Goal: Task Accomplishment & Management: Complete application form

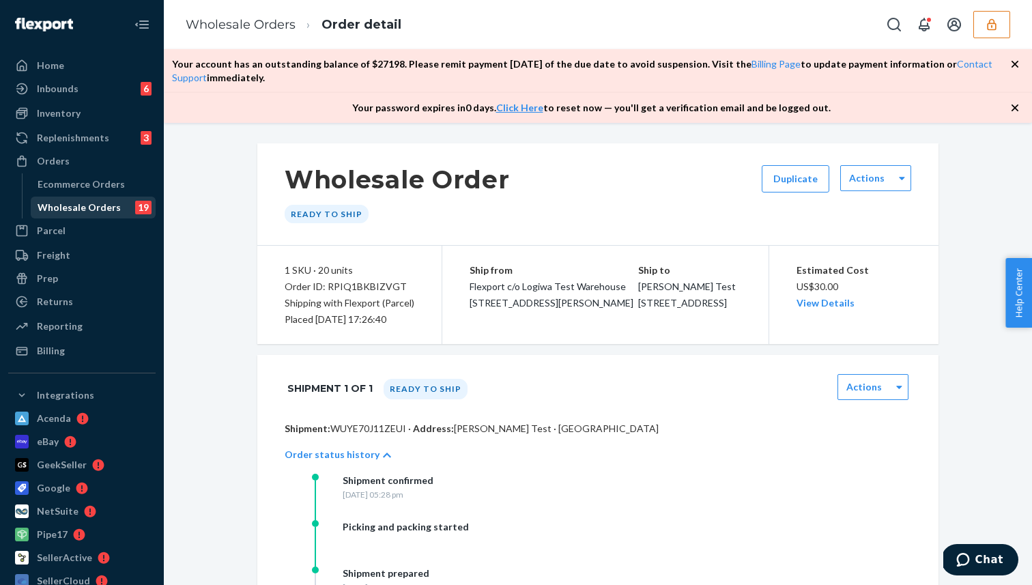
scroll to position [128, 0]
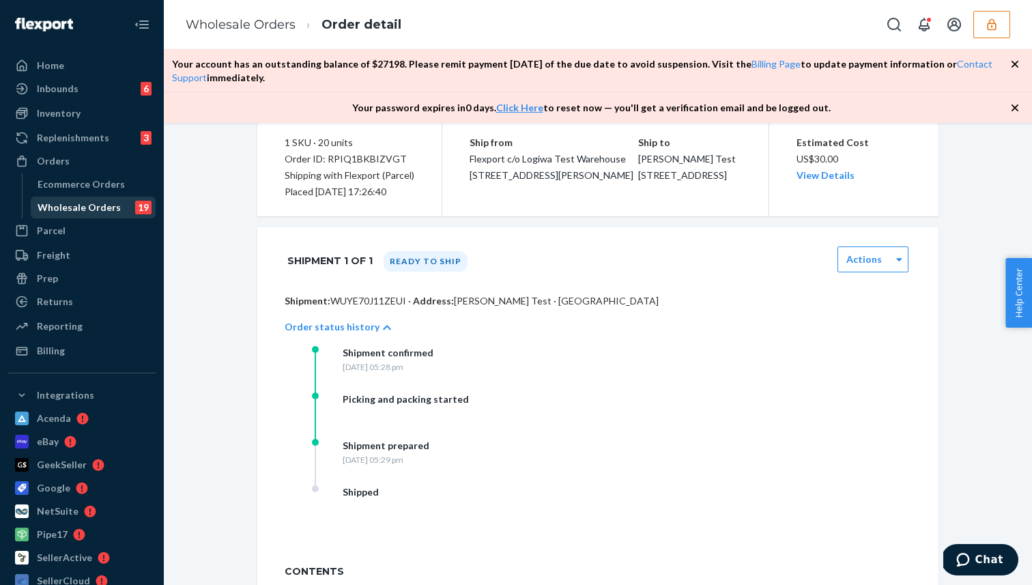
click at [80, 212] on div "Wholesale Orders" at bounding box center [79, 208] width 83 height 14
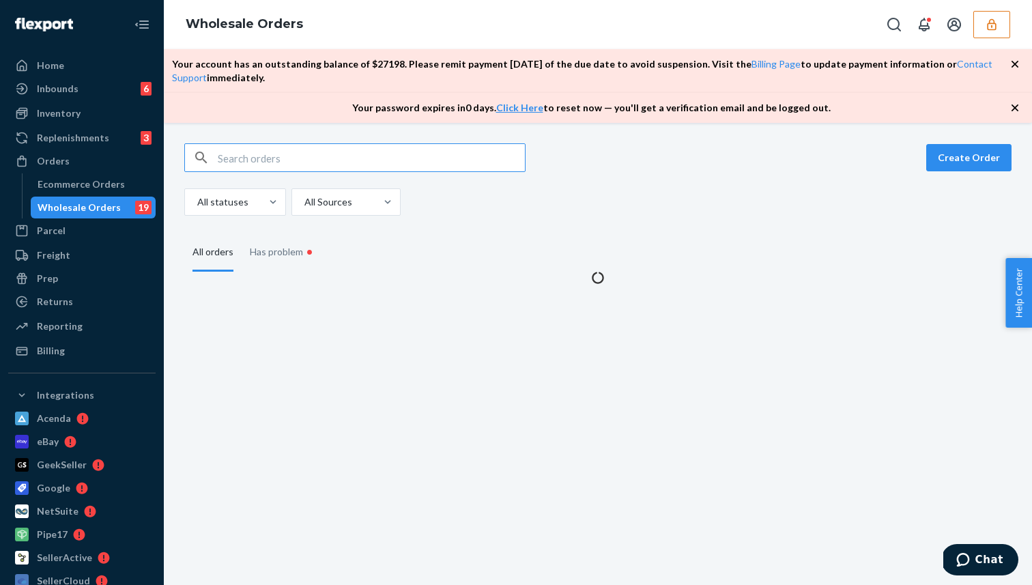
click at [278, 158] on input "text" at bounding box center [371, 157] width 307 height 27
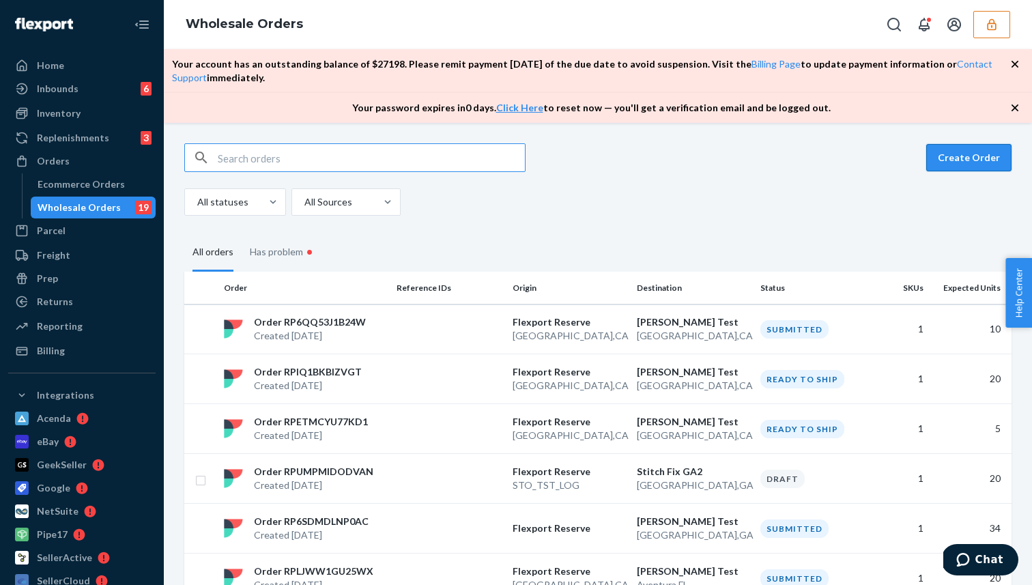
click at [954, 160] on button "Create Order" at bounding box center [968, 157] width 85 height 27
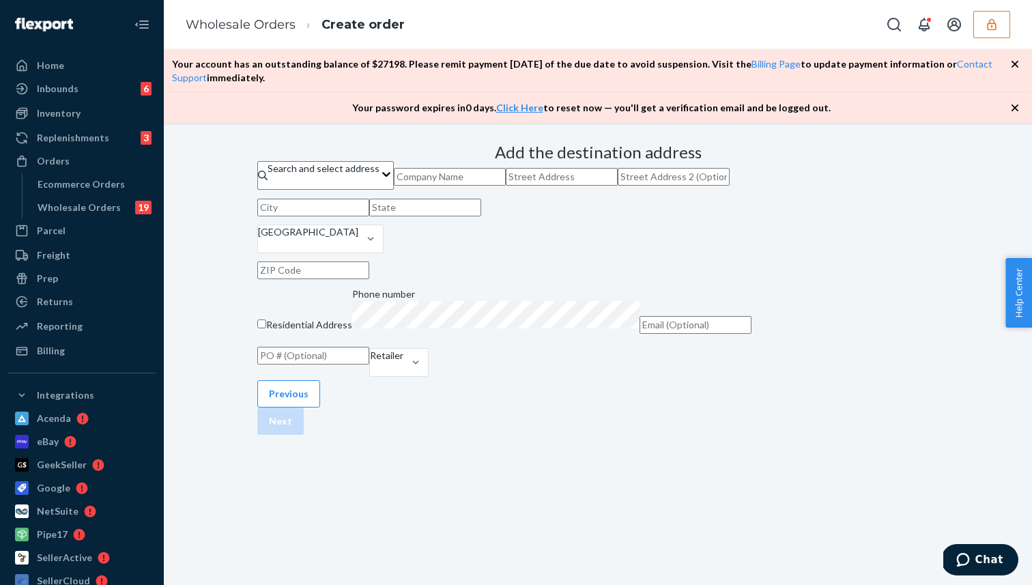
click at [380, 175] on div "Search and select address" at bounding box center [324, 169] width 112 height 14
click at [269, 189] on input "Search and select address" at bounding box center [268, 182] width 1 height 14
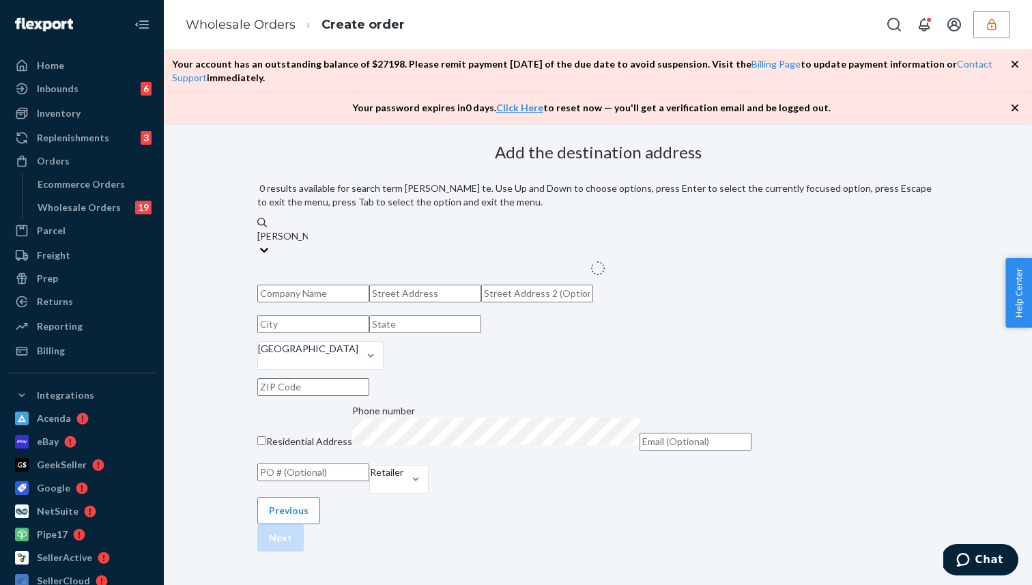
type input "[PERSON_NAME] test"
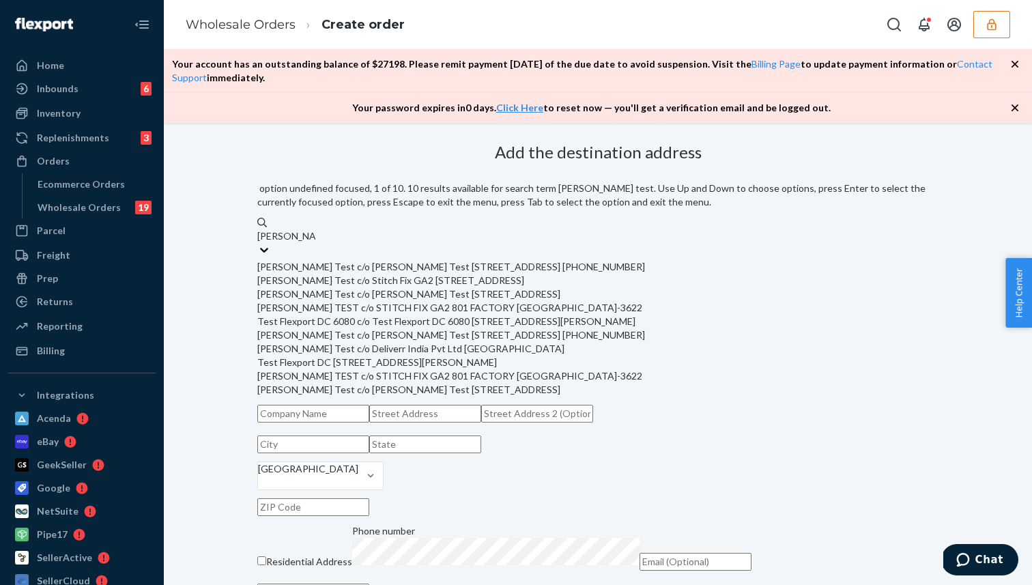
click at [588, 260] on div "[PERSON_NAME] Test c/o [PERSON_NAME] Test [STREET_ADDRESS] [PHONE_NUMBER]" at bounding box center [597, 267] width 681 height 14
click at [315, 243] on input "[PERSON_NAME] test" at bounding box center [286, 236] width 58 height 14
type input "[PERSON_NAME] Test"
type input "[STREET_ADDRESS]"
type input "[GEOGRAPHIC_DATA]"
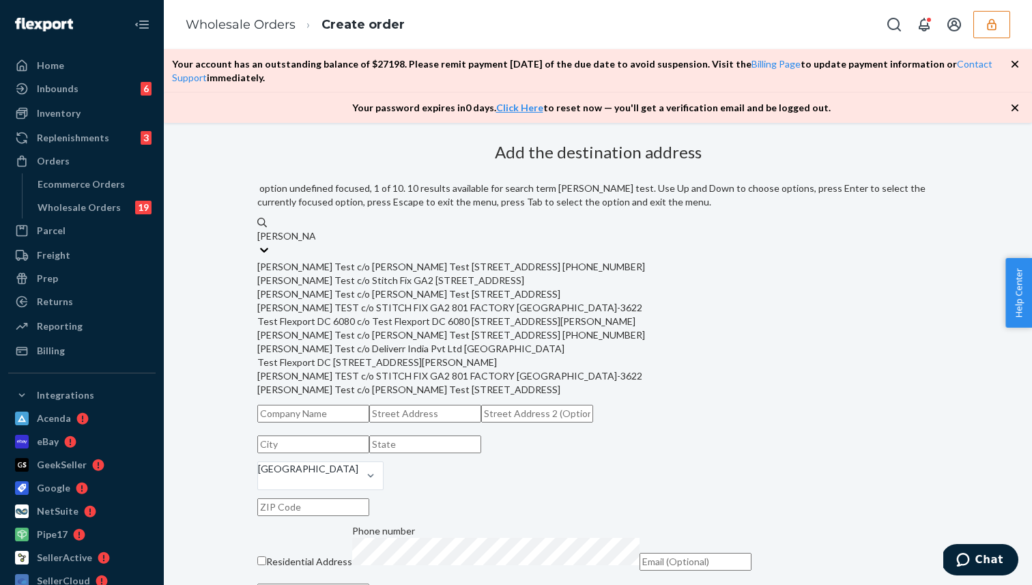
type input "CA"
type input "94108"
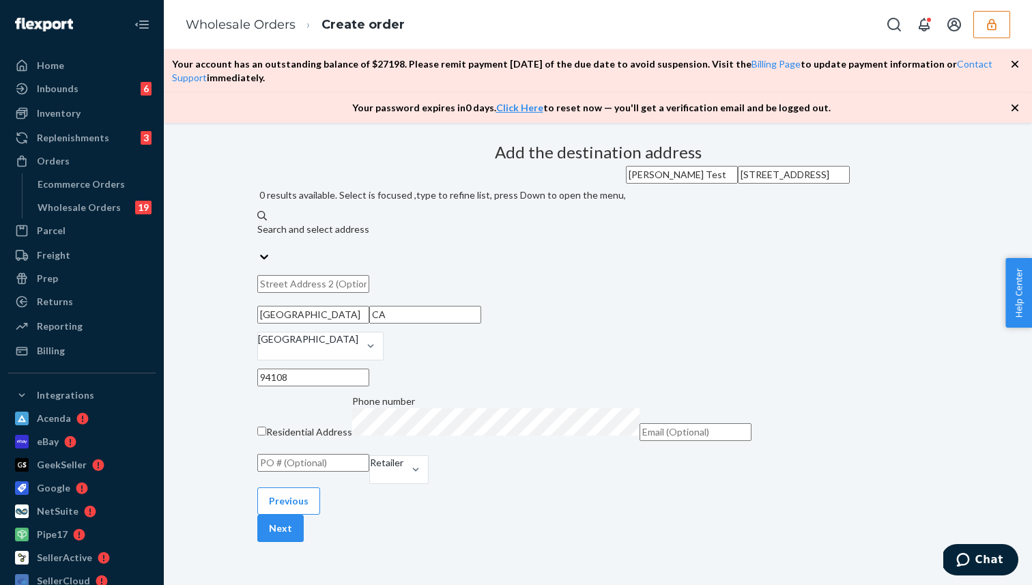
scroll to position [188, 0]
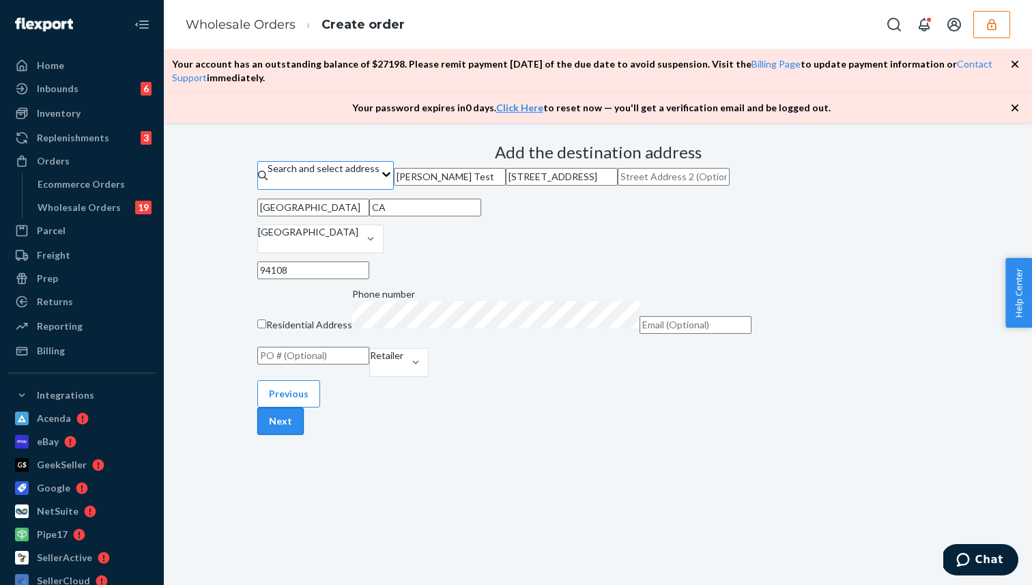
click at [304, 435] on button "Next" at bounding box center [280, 421] width 46 height 27
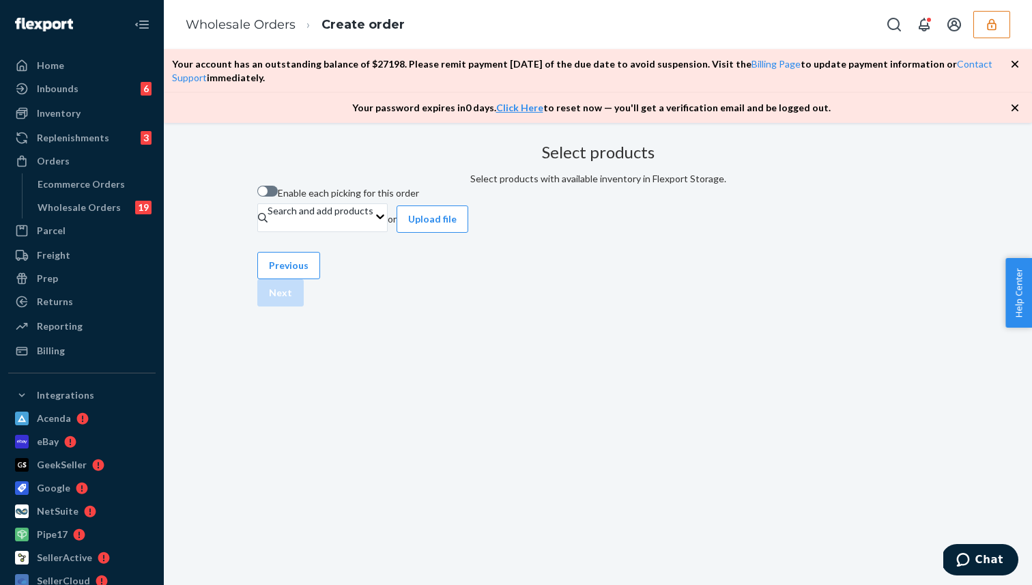
scroll to position [1, 0]
click at [278, 197] on div at bounding box center [267, 191] width 20 height 11
checkbox input "true"
click at [373, 232] on div "Search and add products" at bounding box center [321, 225] width 106 height 14
click at [269, 246] on input "Search and add products" at bounding box center [268, 239] width 1 height 14
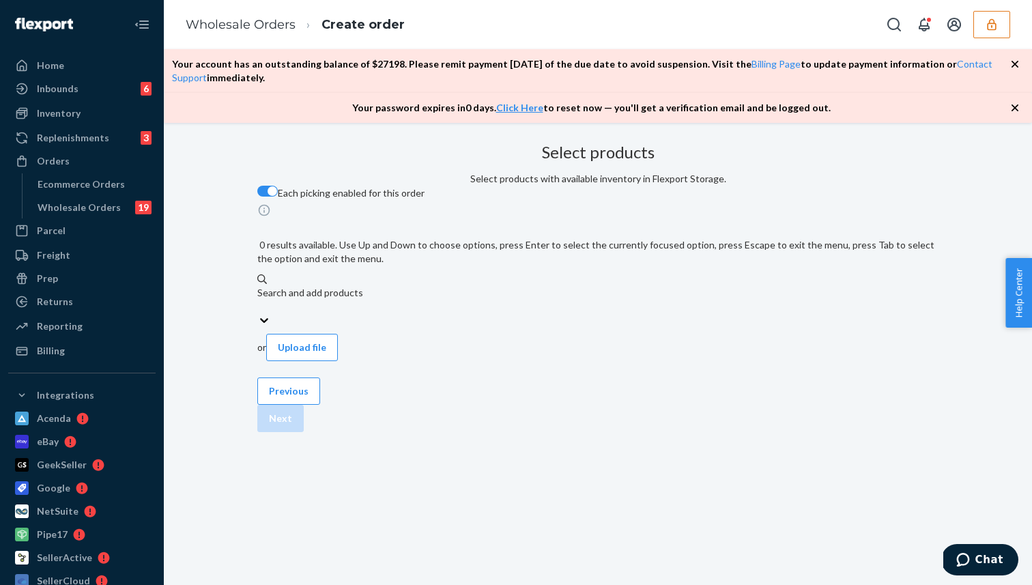
paste input "Test Product for Stress Test"
type input "Test Product for Stress Test"
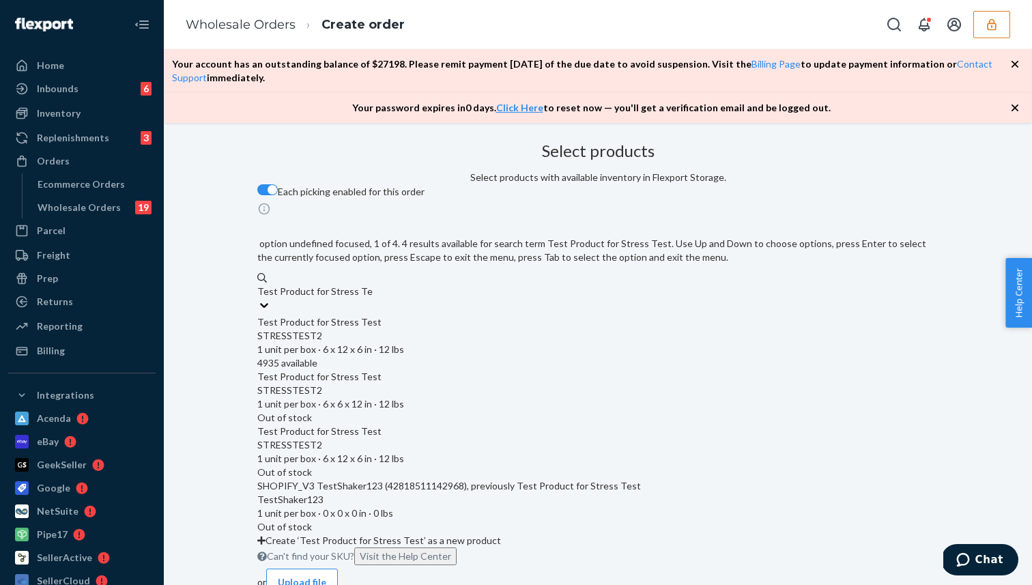
click at [444, 329] on div "STRESSTEST2" at bounding box center [597, 336] width 681 height 14
click at [373, 298] on input "Test Product for Stress Test" at bounding box center [314, 292] width 115 height 14
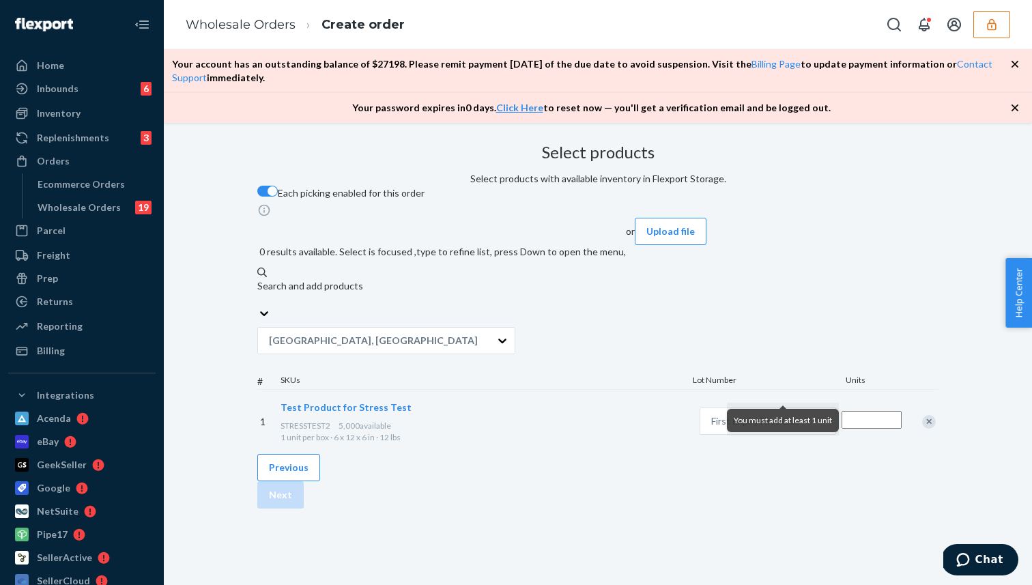
click at [842, 411] on input "Quantity" at bounding box center [872, 420] width 60 height 18
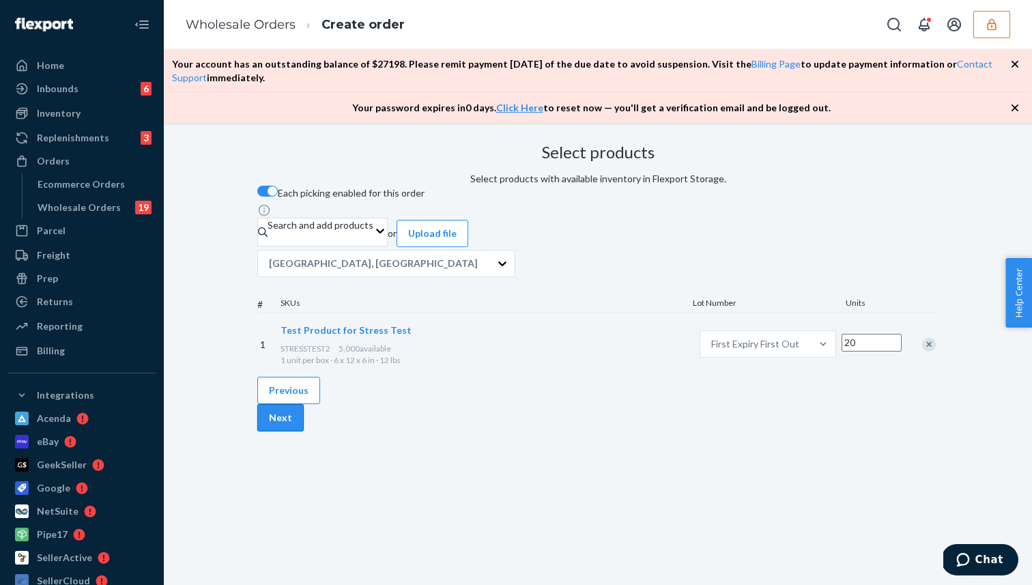
type input "20"
click at [304, 431] on button "Next" at bounding box center [280, 417] width 46 height 27
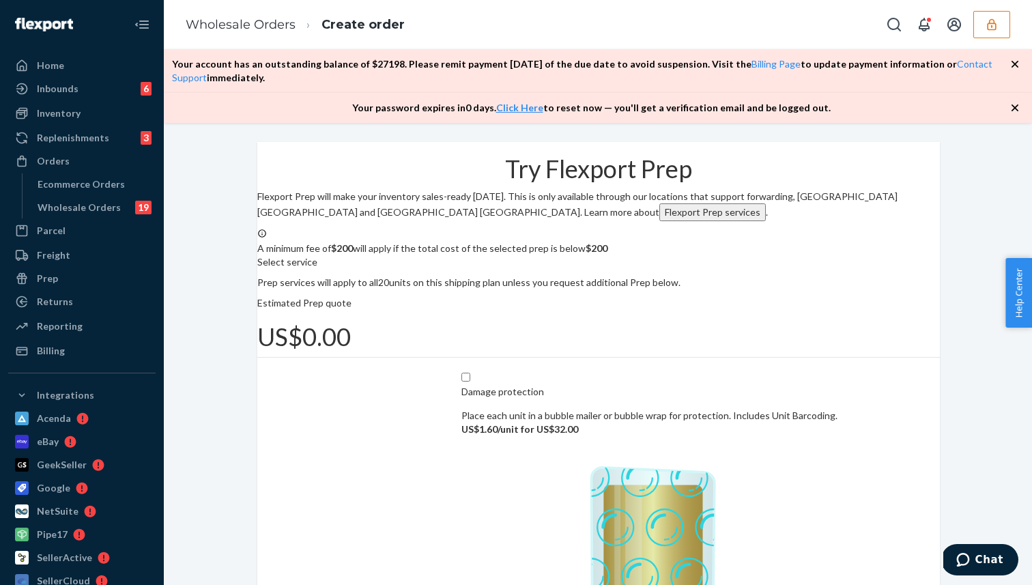
scroll to position [184, 0]
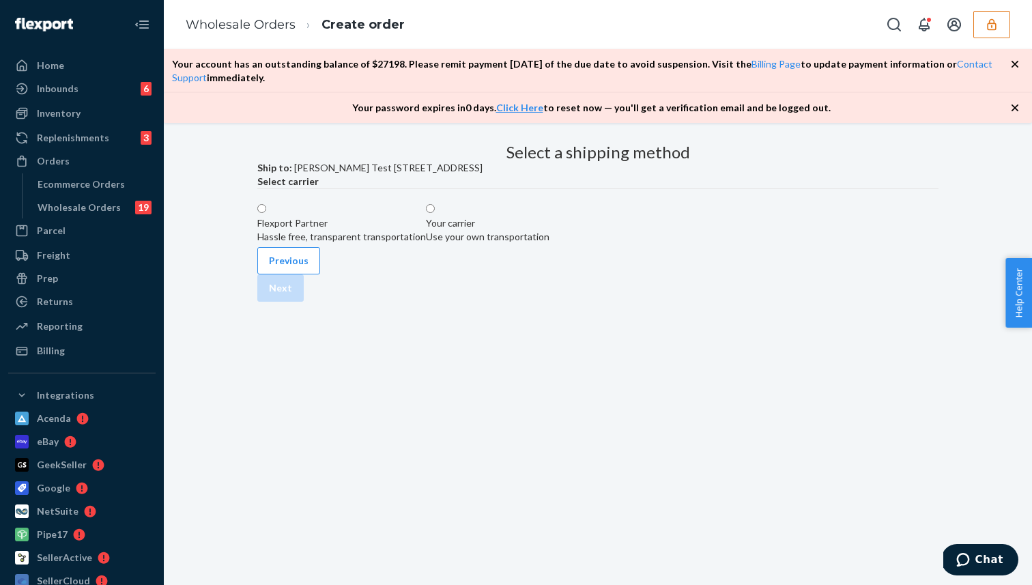
scroll to position [1, 0]
click at [550, 230] on div "Your carrier" at bounding box center [488, 223] width 124 height 14
click at [435, 213] on input "Your carrier Use your own transportation" at bounding box center [430, 208] width 9 height 9
radio input "true"
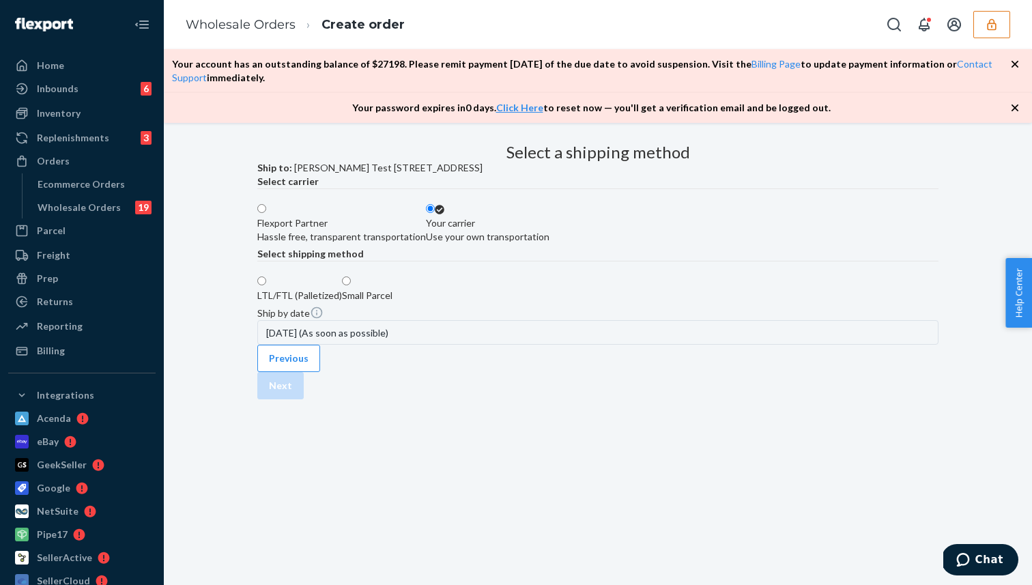
click at [393, 302] on div "Small Parcel" at bounding box center [367, 296] width 51 height 14
click at [351, 285] on input "Small Parcel" at bounding box center [346, 280] width 9 height 9
radio input "true"
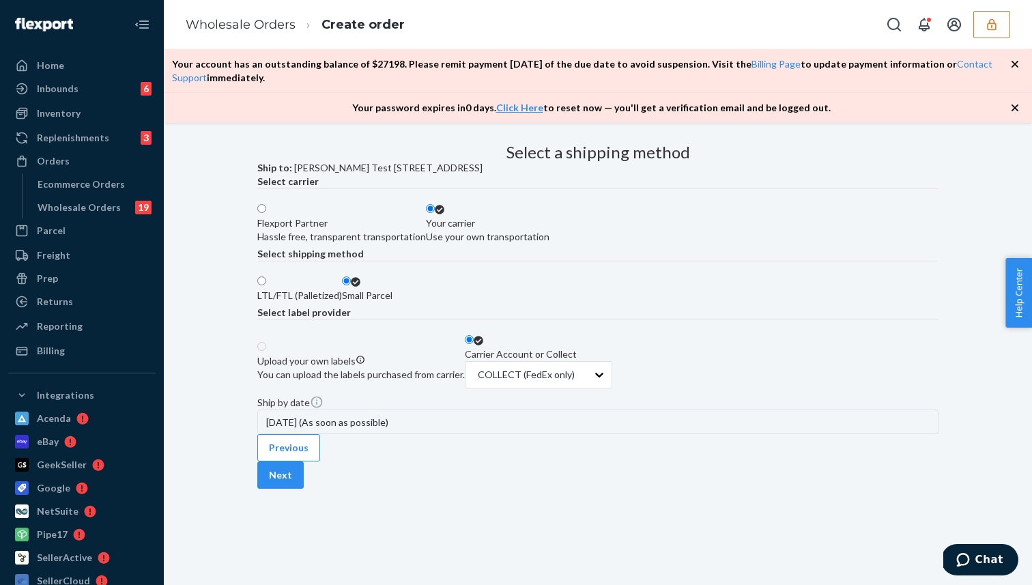
scroll to position [0, 0]
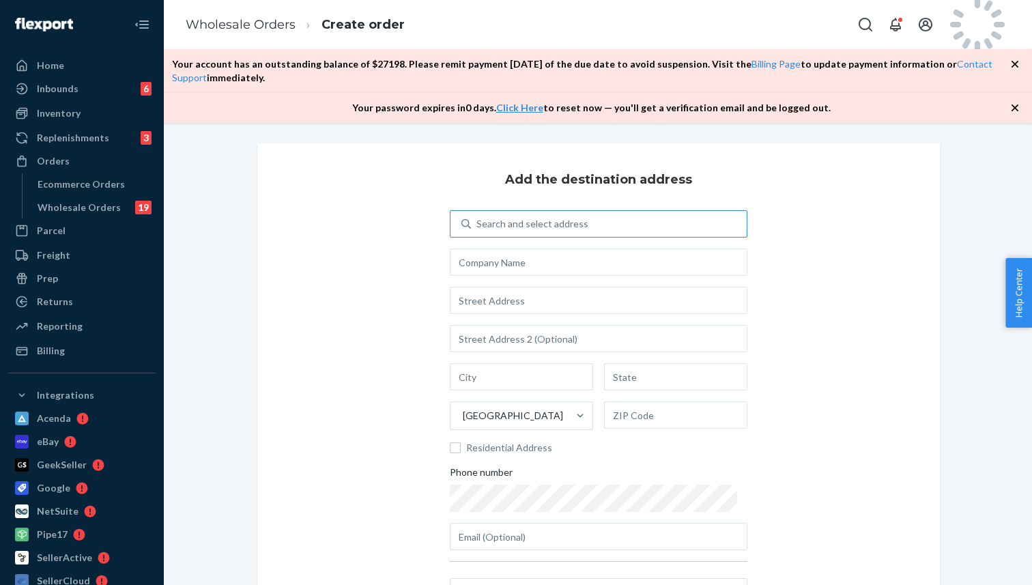
scroll to position [41, 0]
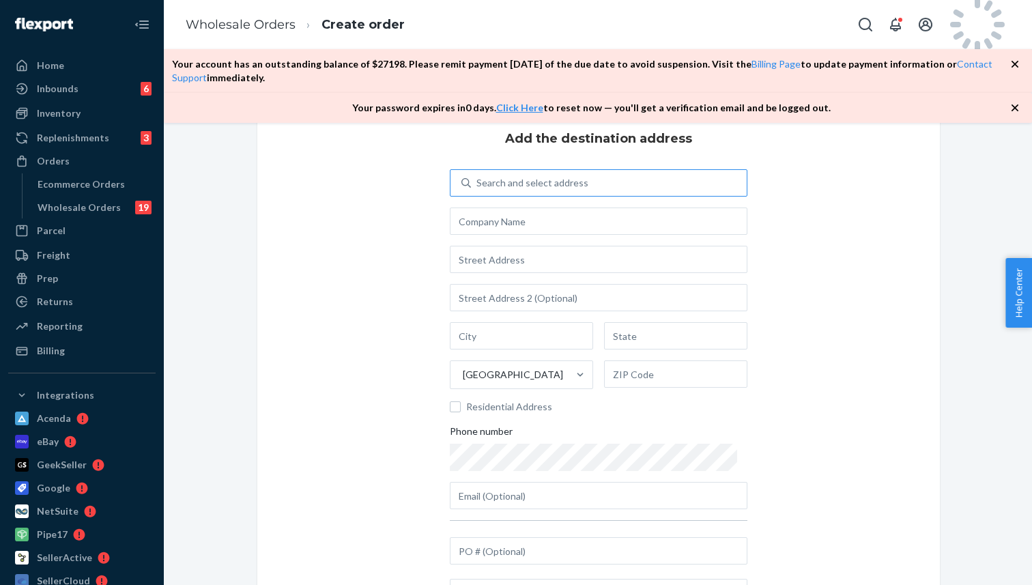
click at [520, 183] on div "Search and select address" at bounding box center [533, 183] width 112 height 14
click at [478, 183] on input "Search and select address" at bounding box center [477, 183] width 1 height 14
type input "[PERSON_NAME] test"
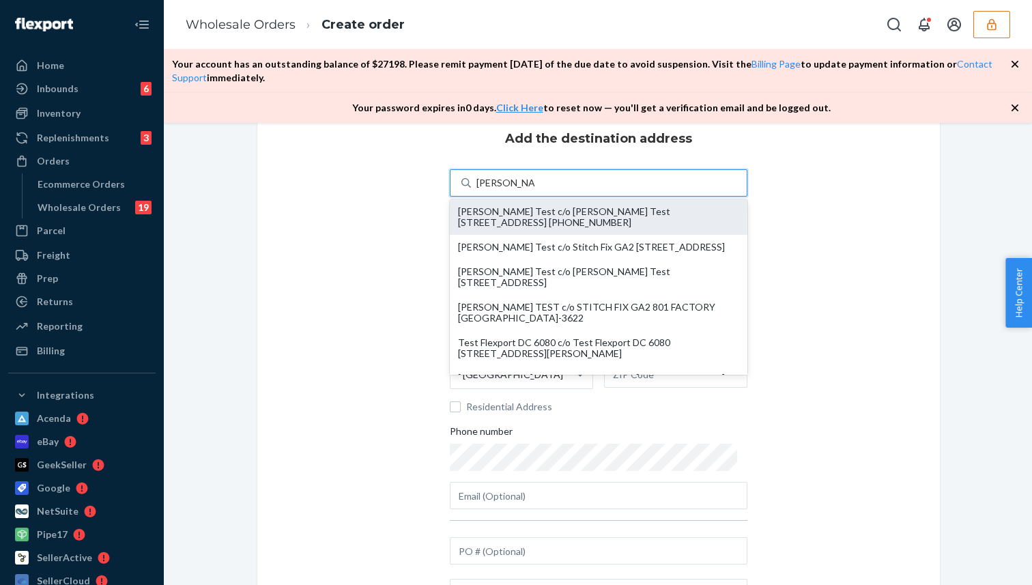
click at [567, 230] on div "[PERSON_NAME] Test c/o [PERSON_NAME] Test [STREET_ADDRESS] [PHONE_NUMBER]" at bounding box center [599, 217] width 298 height 36
click at [535, 190] on input "[PERSON_NAME] test" at bounding box center [506, 183] width 58 height 14
type input "[PERSON_NAME] Test"
type input "[GEOGRAPHIC_DATA]"
type input "CA"
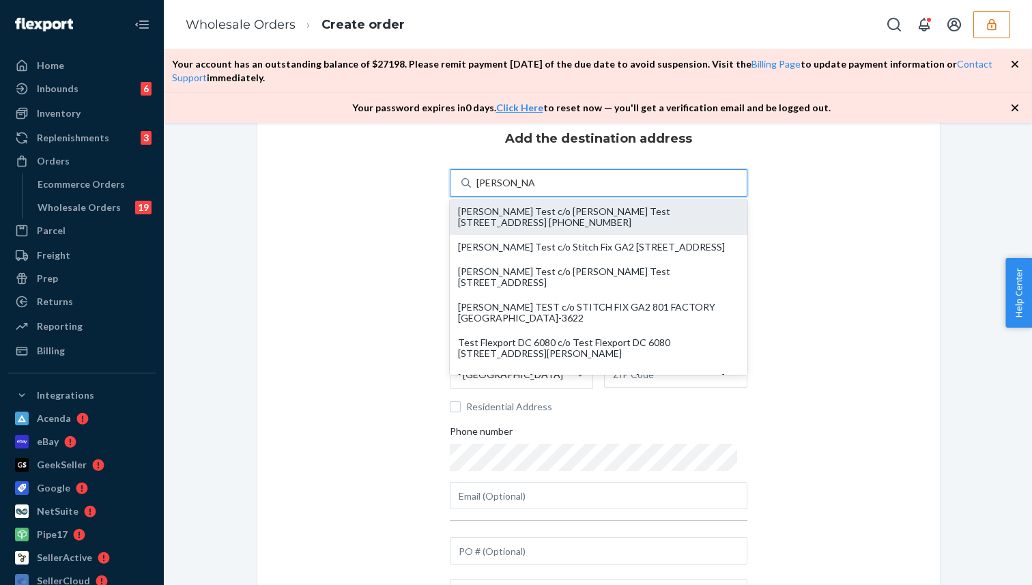
type input "94108"
type input "[STREET_ADDRESS]"
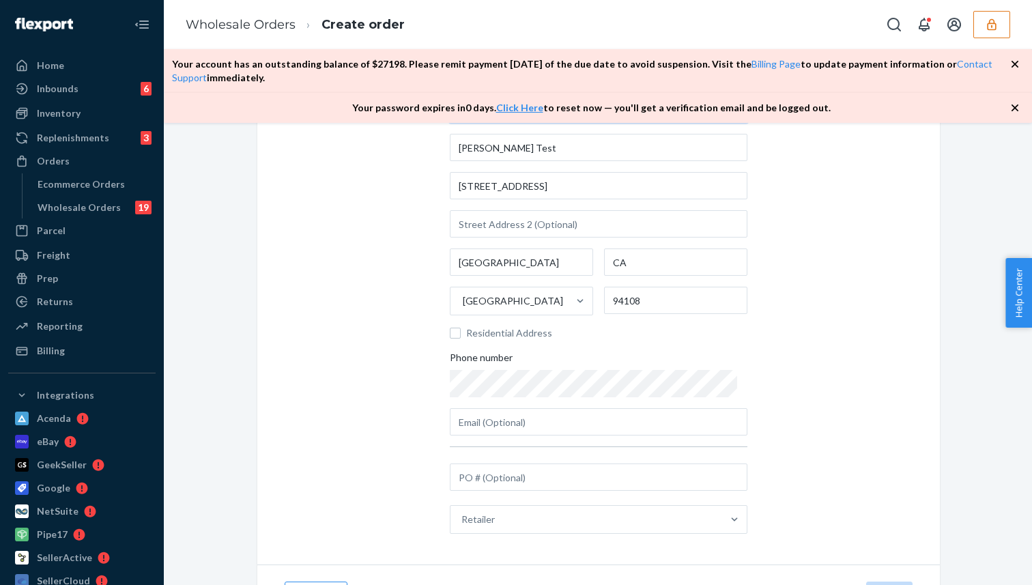
scroll to position [188, 0]
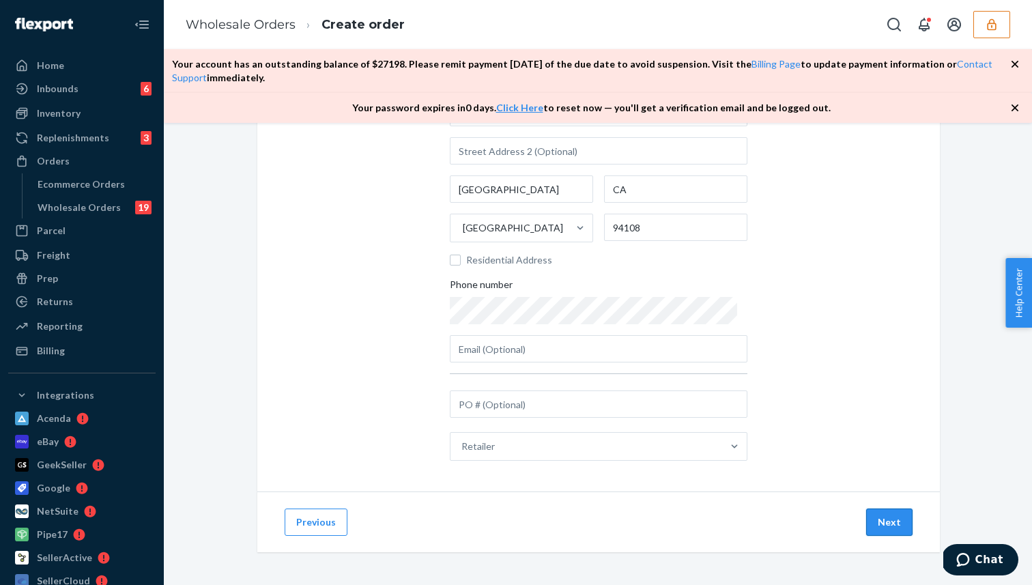
click at [890, 530] on button "Next" at bounding box center [889, 522] width 46 height 27
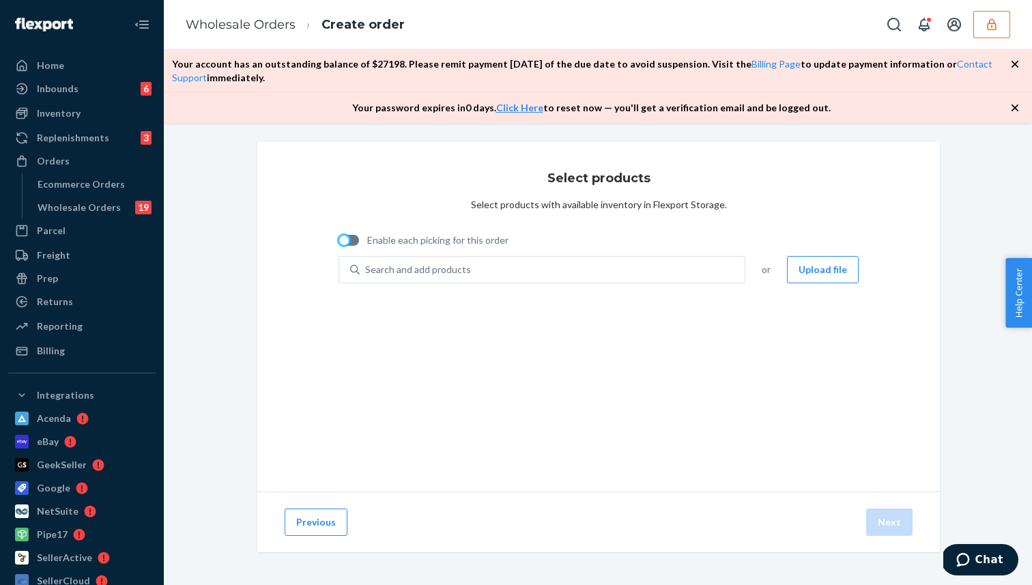
click at [347, 242] on div at bounding box center [344, 241] width 10 height 10
checkbox input "true"
click at [389, 266] on div "Search and add products" at bounding box center [418, 270] width 106 height 14
click at [367, 266] on input "Search and add products" at bounding box center [365, 270] width 1 height 14
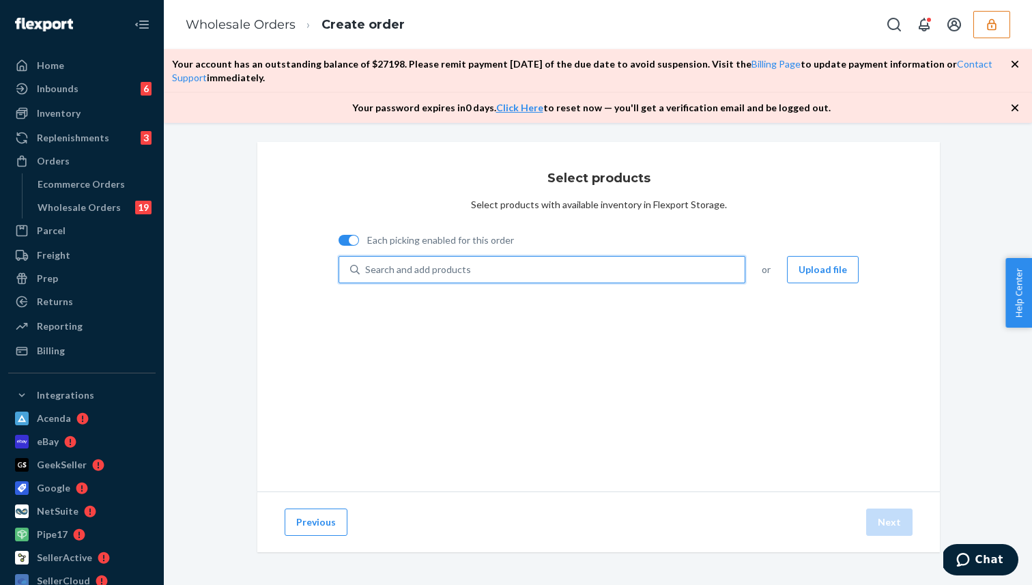
paste input "Test Product for Stress Test"
type input "Test Product for Stress Test"
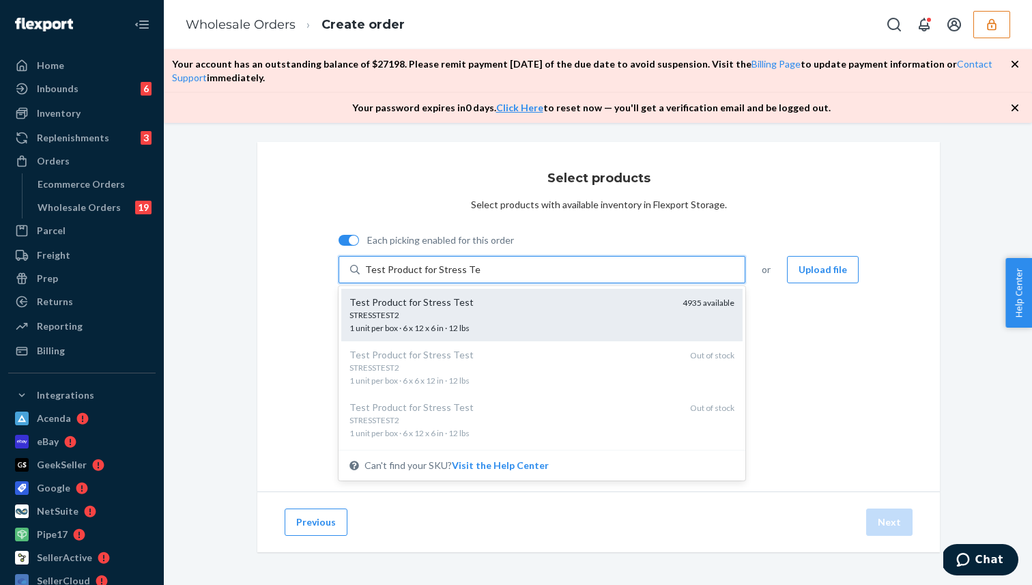
click at [525, 319] on div "STRESSTEST2" at bounding box center [511, 315] width 322 height 12
click at [481, 276] on input "Test Product for Stress Test" at bounding box center [422, 270] width 115 height 14
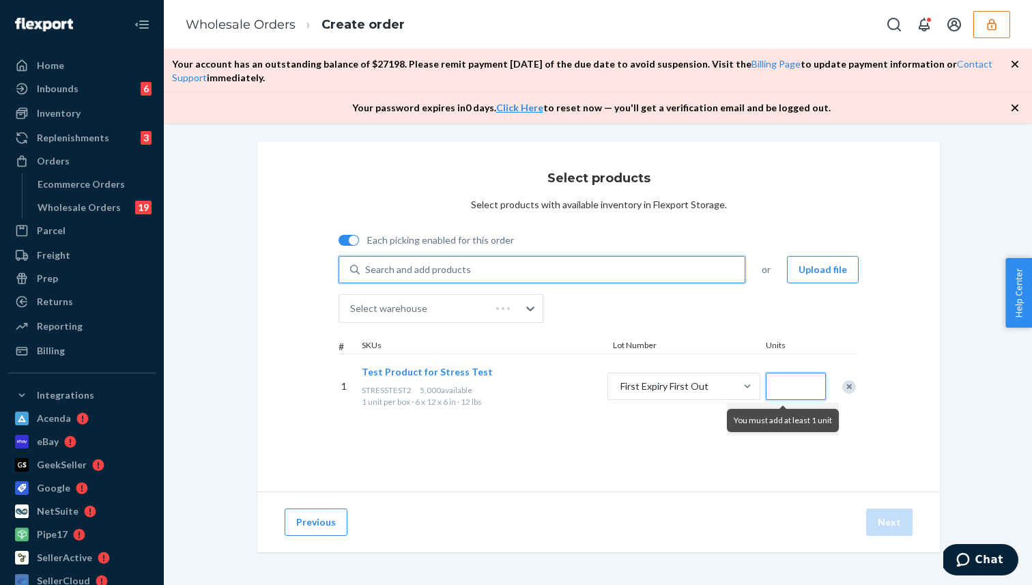
click at [784, 386] on input "Quantity" at bounding box center [796, 386] width 60 height 27
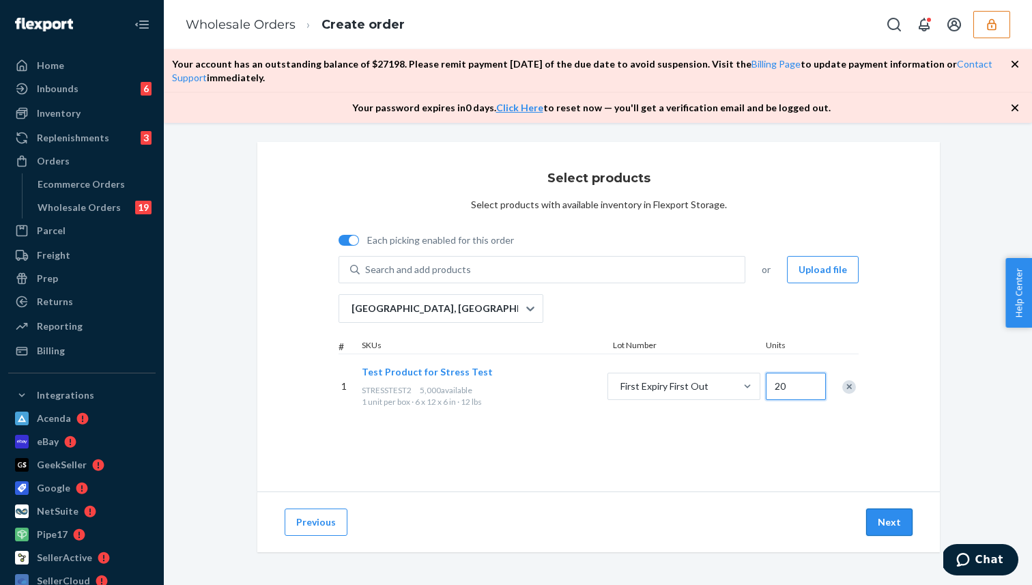
type input "20"
click at [876, 518] on button "Next" at bounding box center [889, 522] width 46 height 27
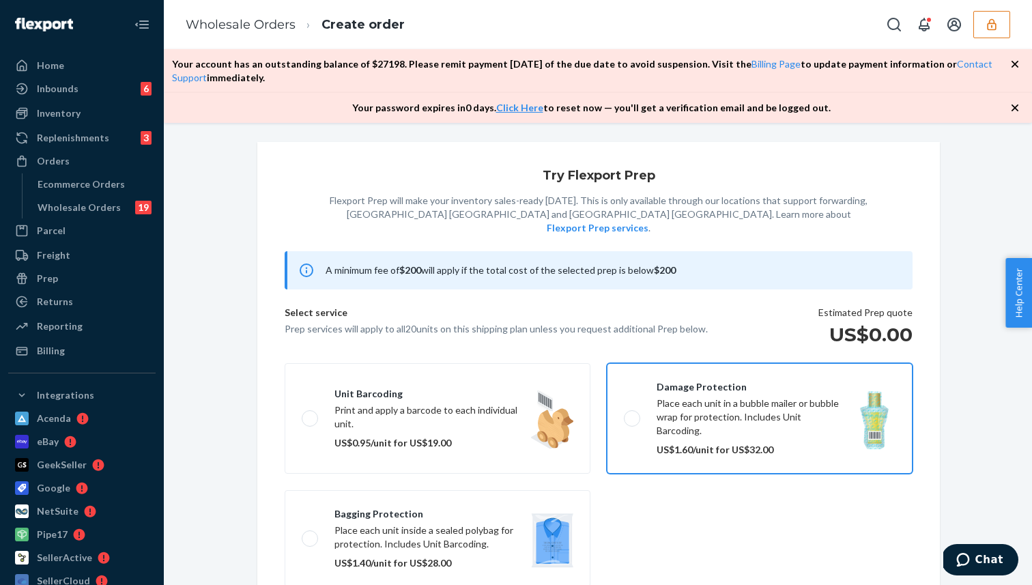
scroll to position [88, 0]
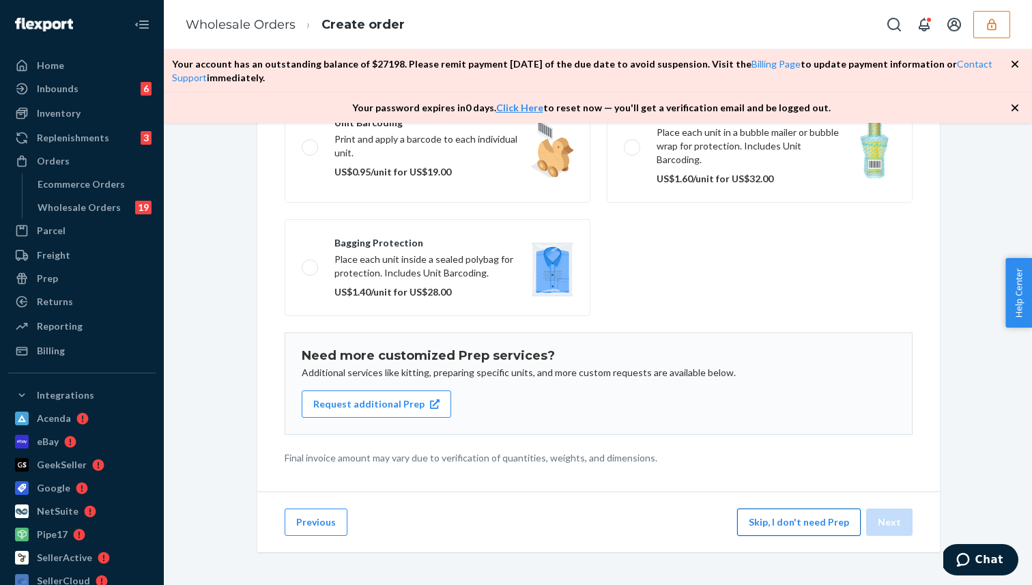
click at [758, 520] on button "Skip, I don't need Prep" at bounding box center [799, 522] width 124 height 27
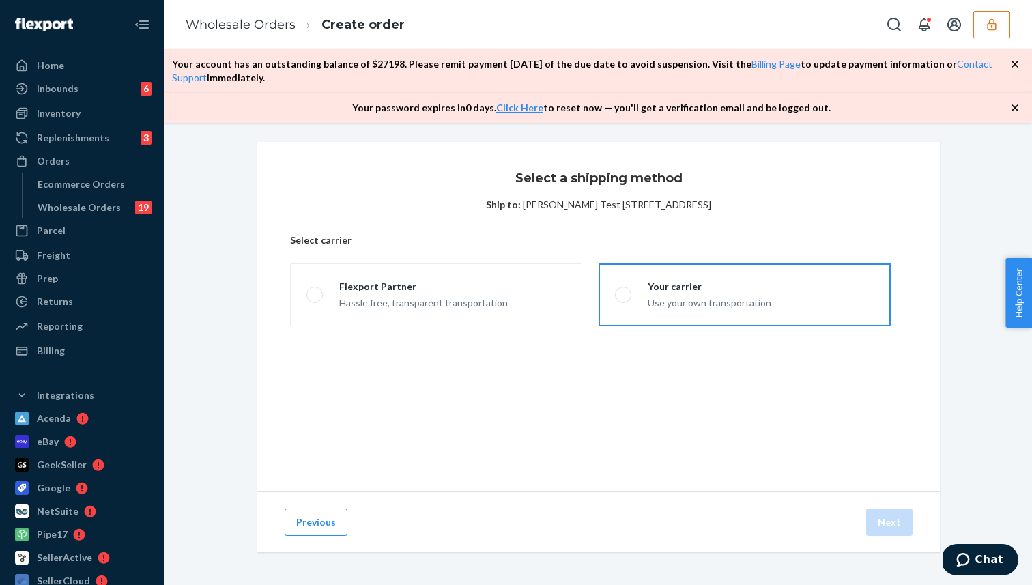
click at [698, 306] on div "Use your own transportation" at bounding box center [710, 302] width 124 height 16
click at [624, 300] on input "Your carrier Use your own transportation" at bounding box center [619, 295] width 9 height 9
radio input "true"
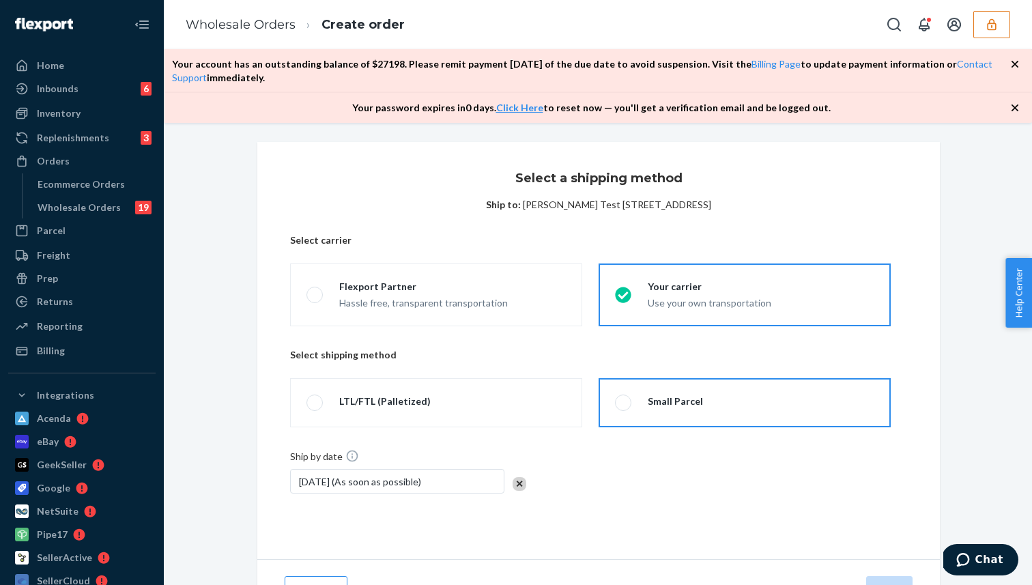
click at [657, 401] on div "Small Parcel" at bounding box center [675, 402] width 55 height 14
click at [624, 401] on input "Small Parcel" at bounding box center [619, 403] width 9 height 9
radio input "true"
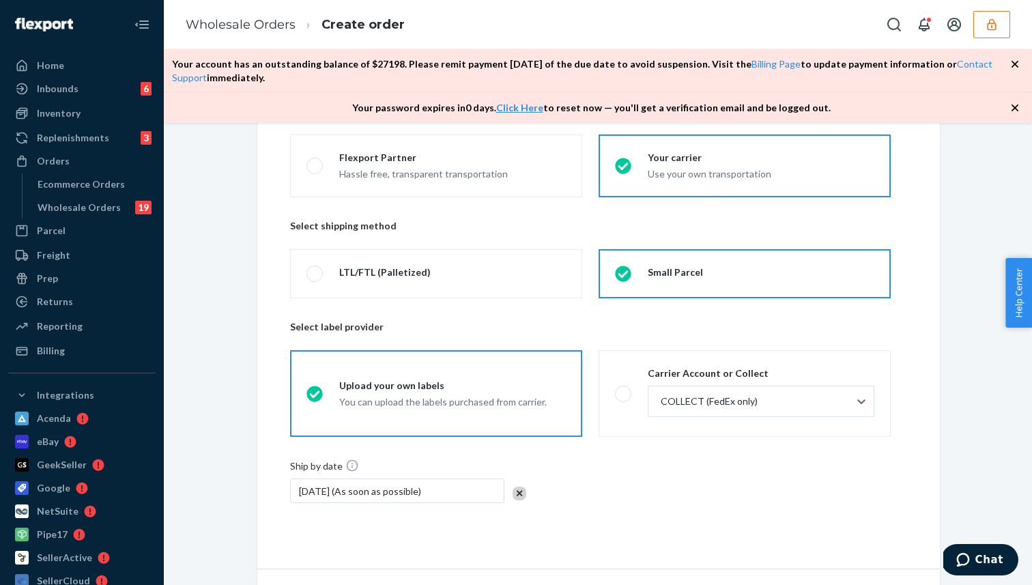
scroll to position [207, 0]
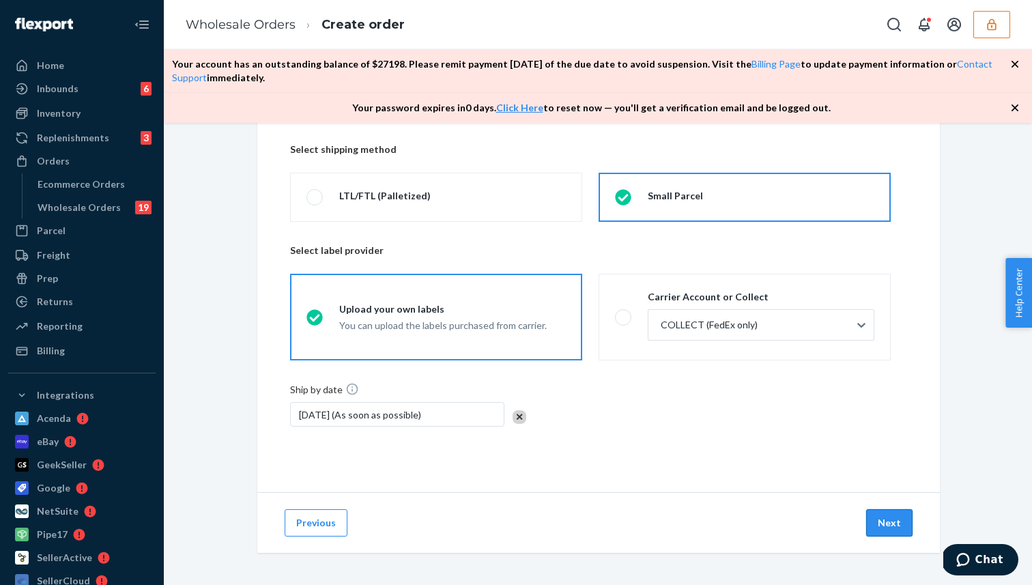
click at [880, 525] on button "Next" at bounding box center [889, 522] width 46 height 27
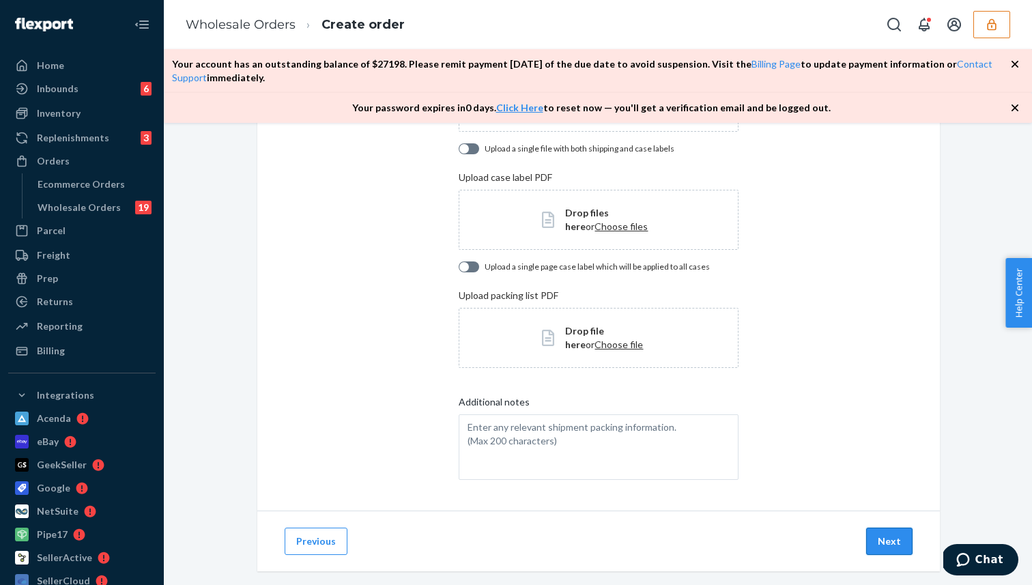
click at [885, 550] on button "Next" at bounding box center [889, 541] width 46 height 27
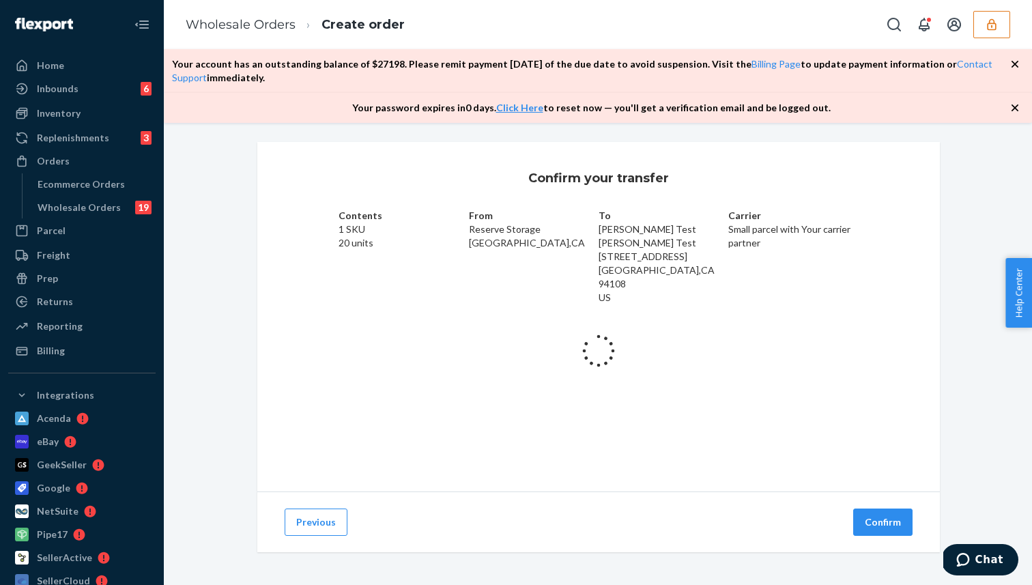
scroll to position [5, 0]
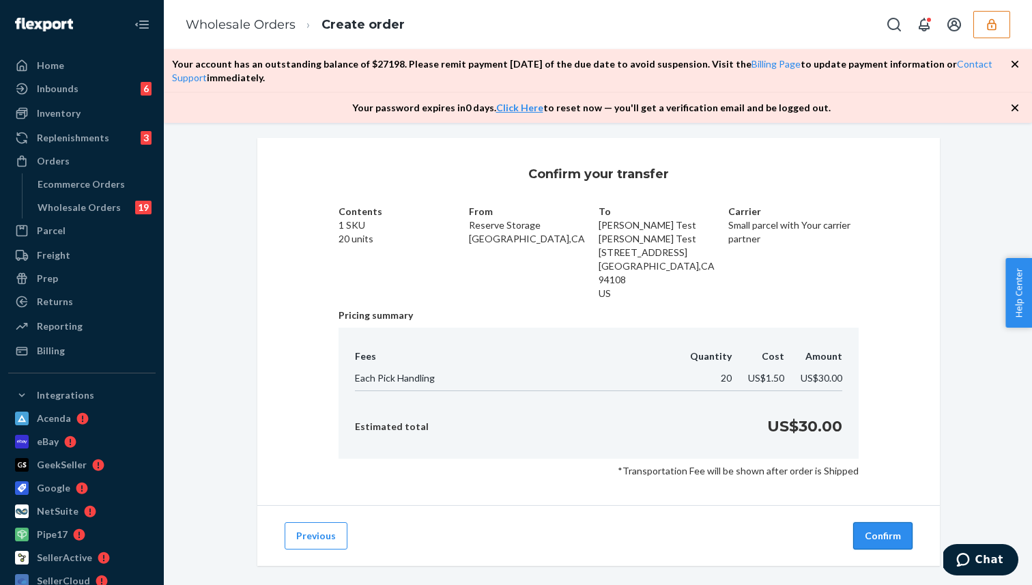
click at [866, 522] on button "Confirm" at bounding box center [882, 535] width 59 height 27
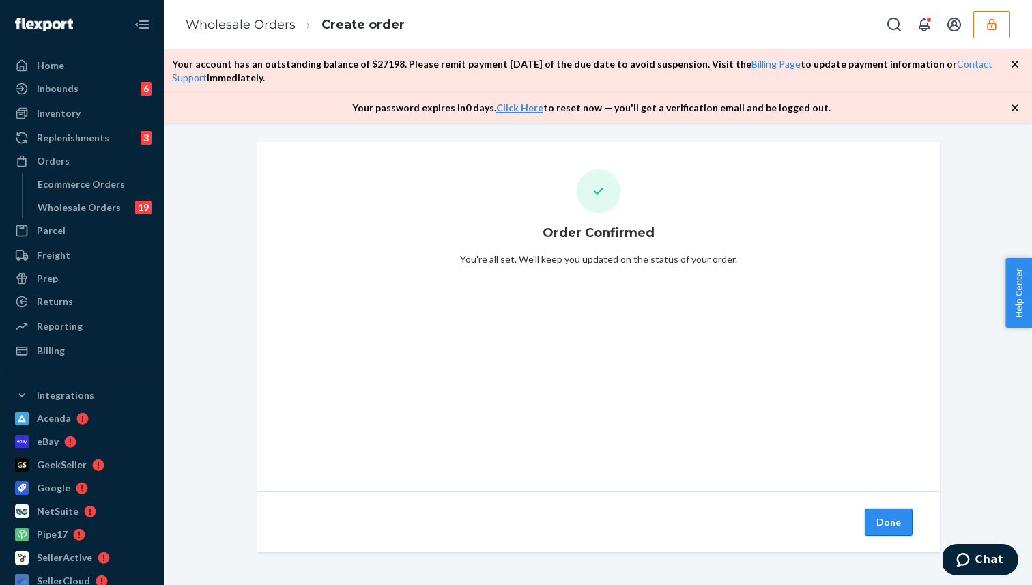
click at [895, 518] on button "Done" at bounding box center [889, 522] width 48 height 27
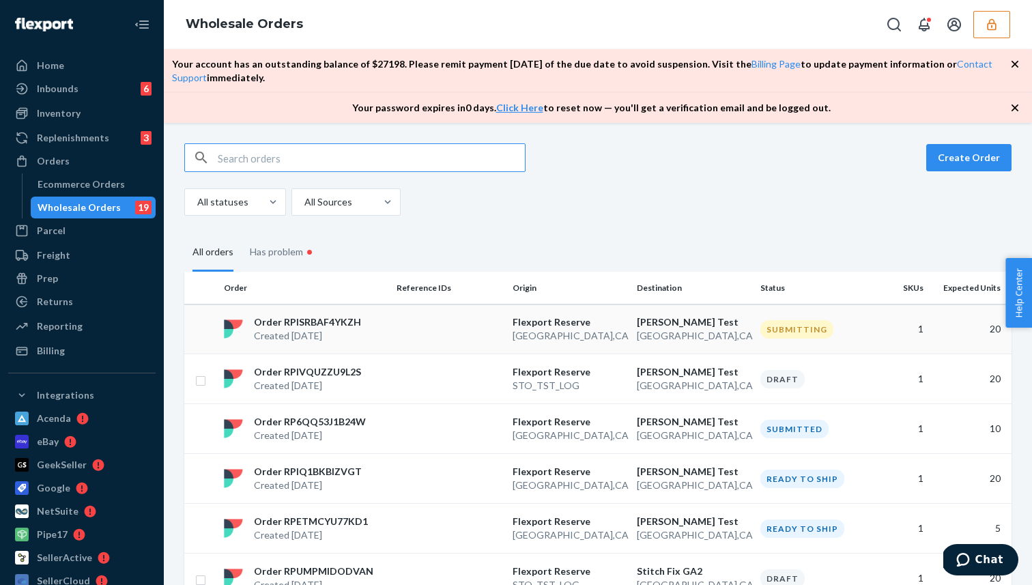
click at [397, 322] on td at bounding box center [449, 329] width 116 height 50
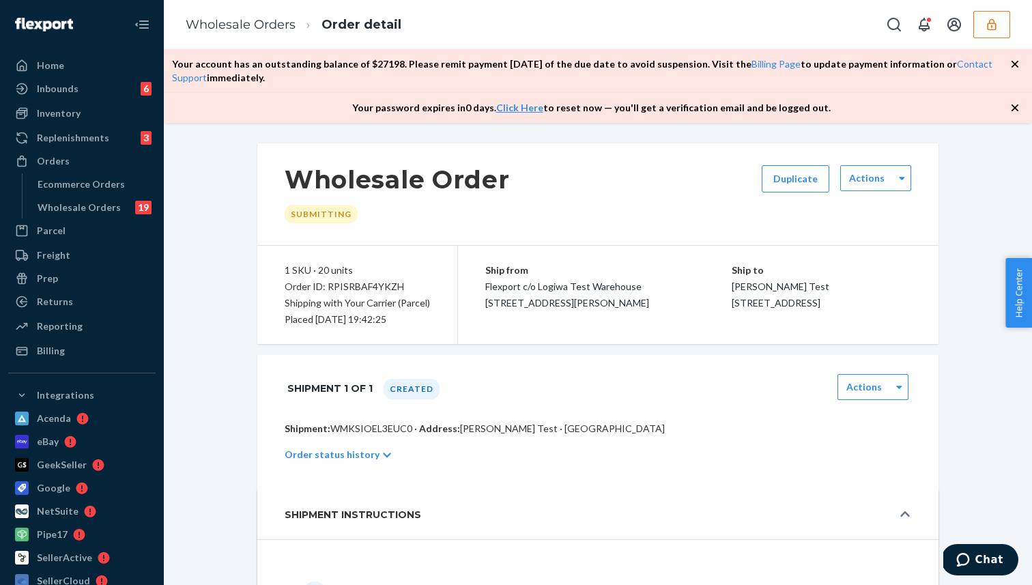
click at [360, 436] on p "Shipment: WMKSIOEL3EUC0 · Address: Mandeep Test · San Francisco, CA 94108" at bounding box center [598, 429] width 627 height 14
copy p "WMKSIOEL3EUC0"
